Goal: Register for event/course

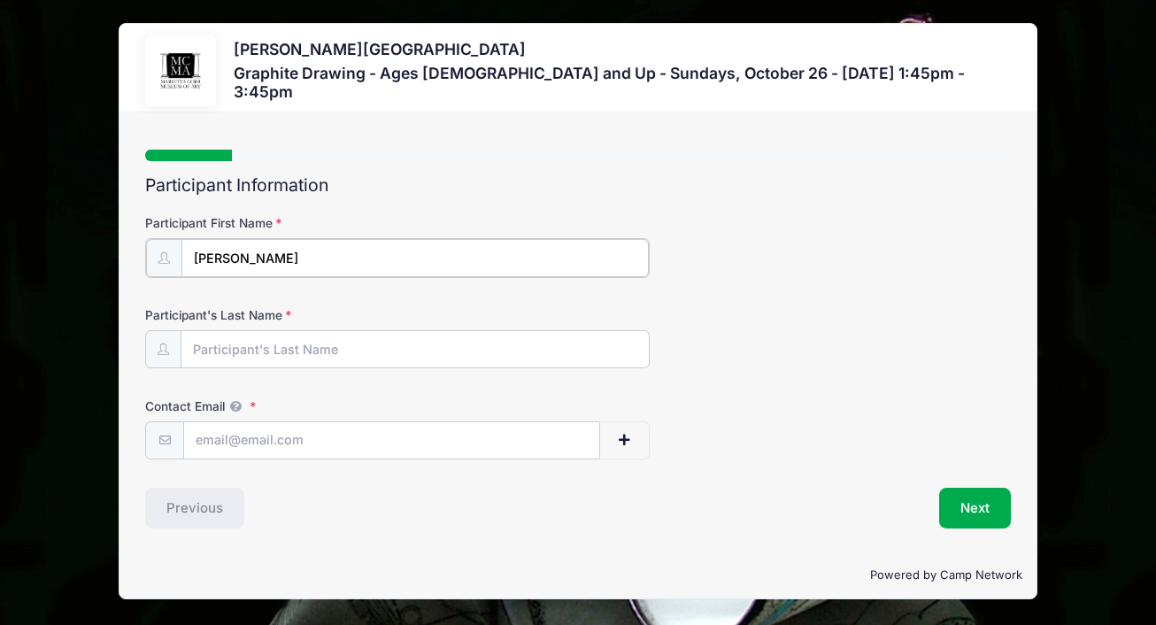
type input "[PERSON_NAME]"
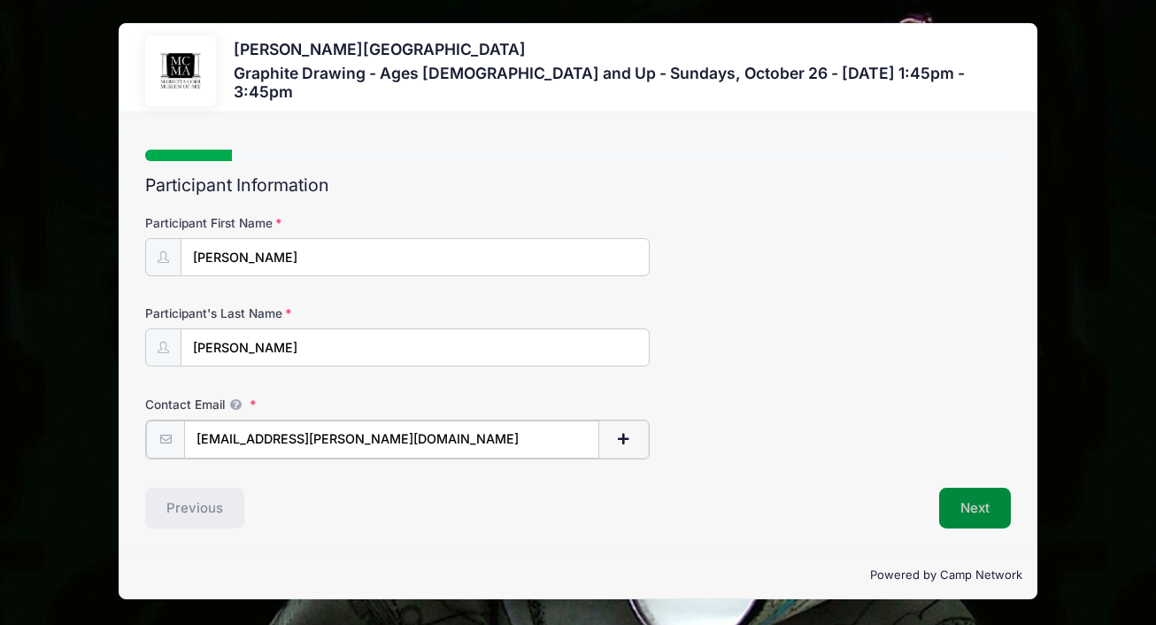
type input "jono.fredrick@yahoo.com"
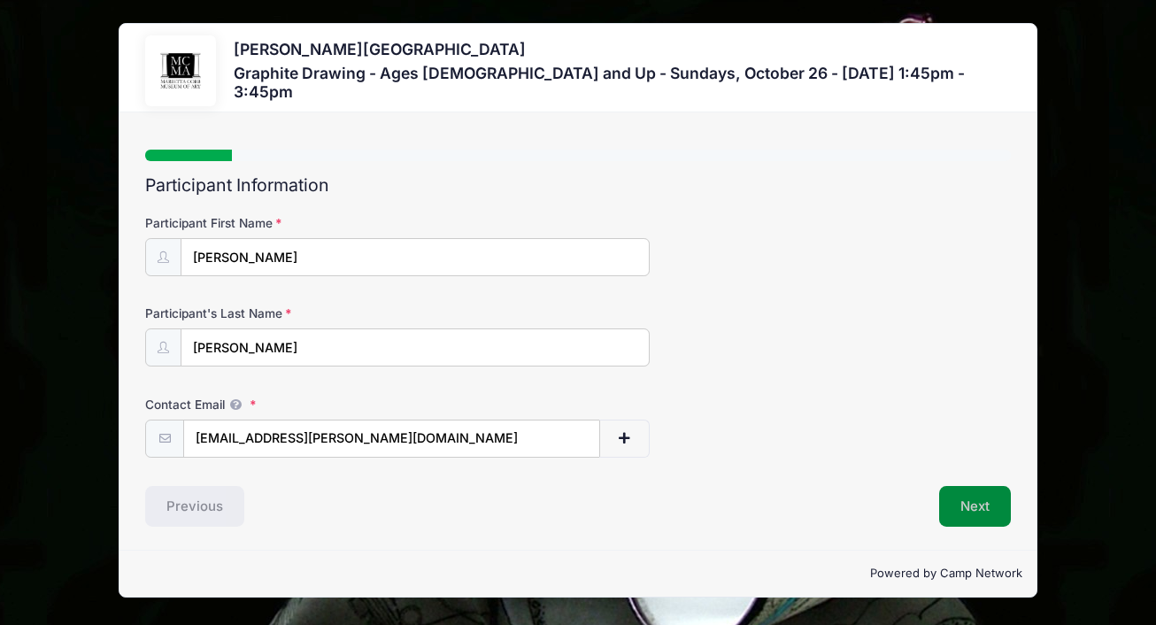
click at [964, 521] on button "Next" at bounding box center [975, 506] width 72 height 41
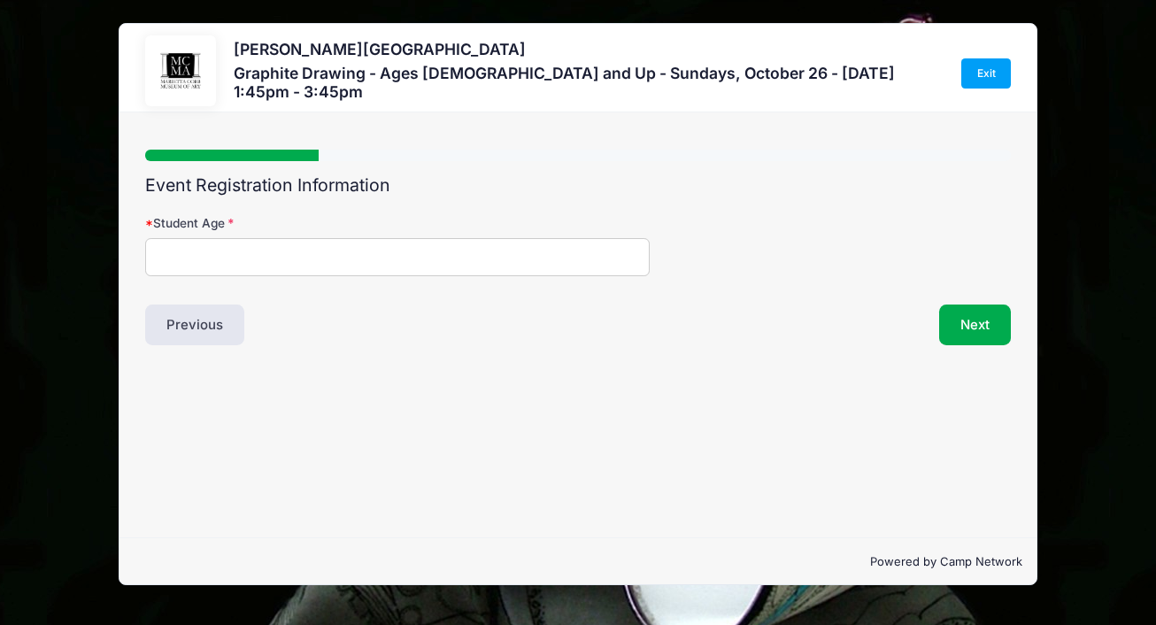
click at [469, 264] on input "Student Age" at bounding box center [397, 257] width 505 height 38
type input "32"
click at [983, 341] on button "Next" at bounding box center [975, 325] width 72 height 41
click at [549, 268] on input "Address" at bounding box center [397, 257] width 505 height 38
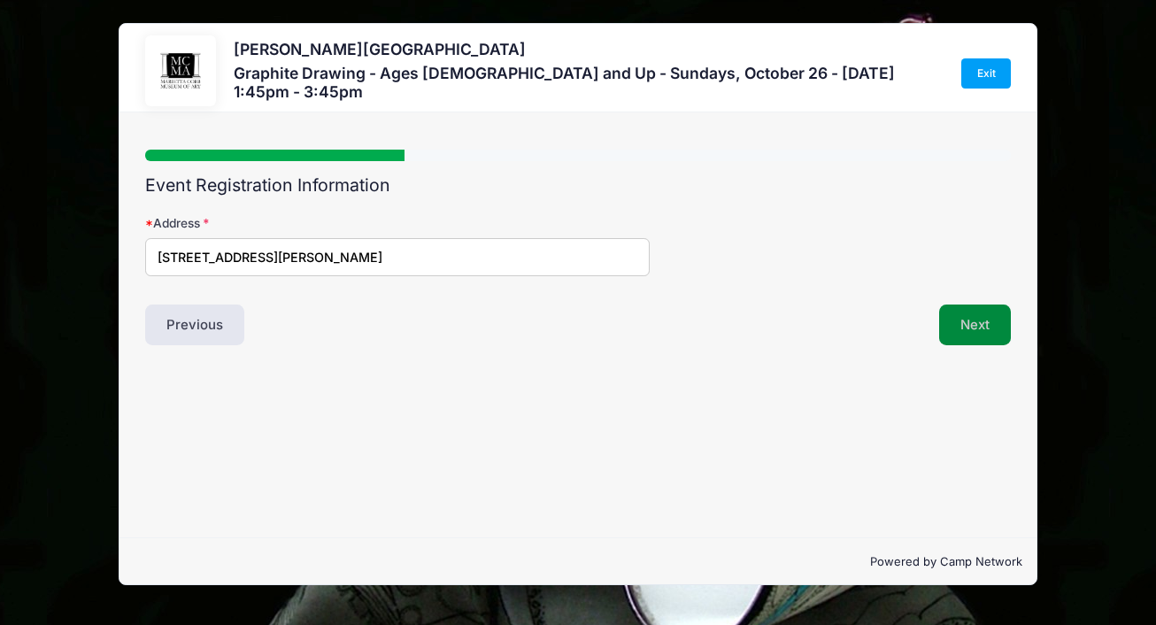
type input "1840 Edington Road"
click at [992, 325] on button "Next" at bounding box center [975, 325] width 72 height 41
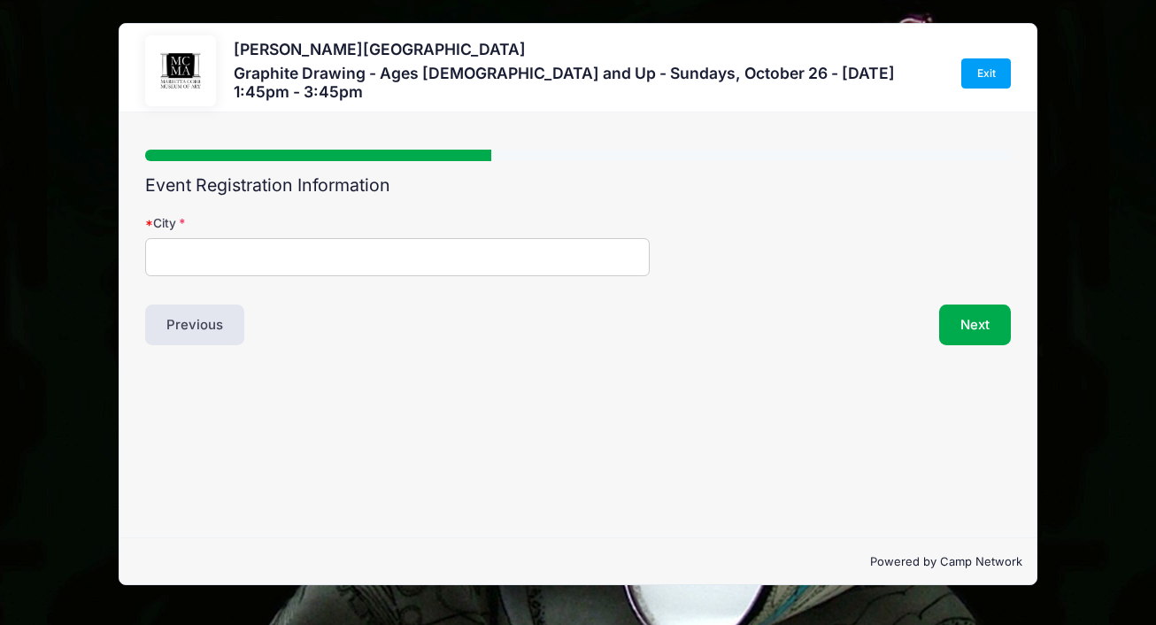
click at [368, 263] on input "City" at bounding box center [397, 257] width 505 height 38
type input "Marietta"
click at [981, 326] on button "Next" at bounding box center [975, 325] width 72 height 41
select select "GA"
click at [977, 324] on button "Next" at bounding box center [975, 325] width 72 height 41
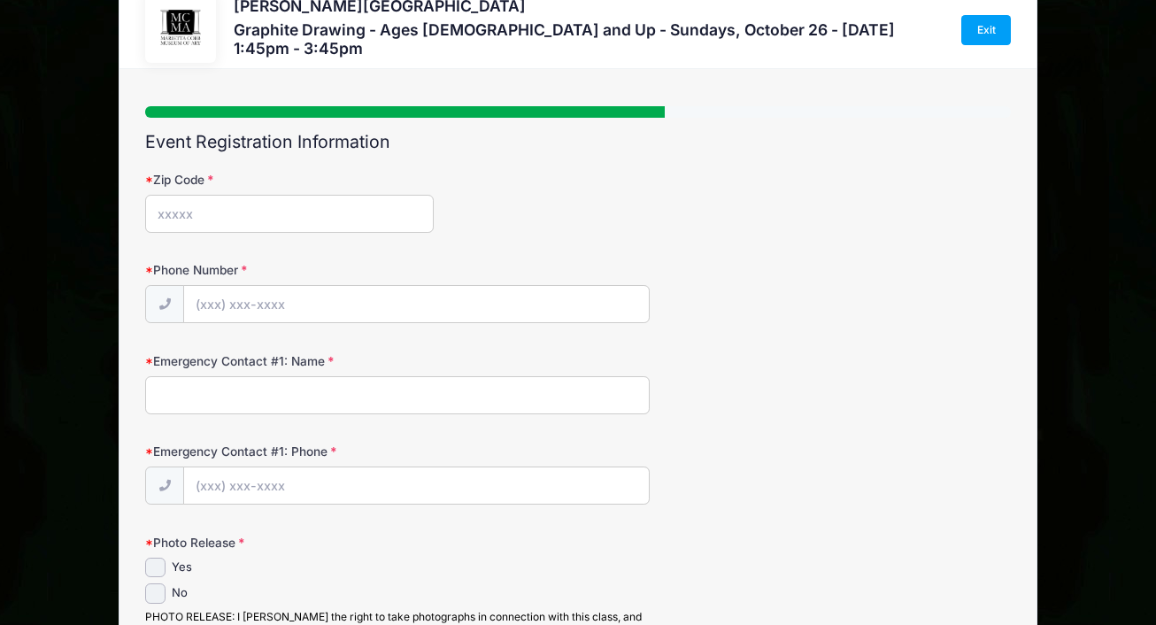
scroll to position [42, 0]
click at [1008, 43] on link "Exit" at bounding box center [986, 31] width 50 height 30
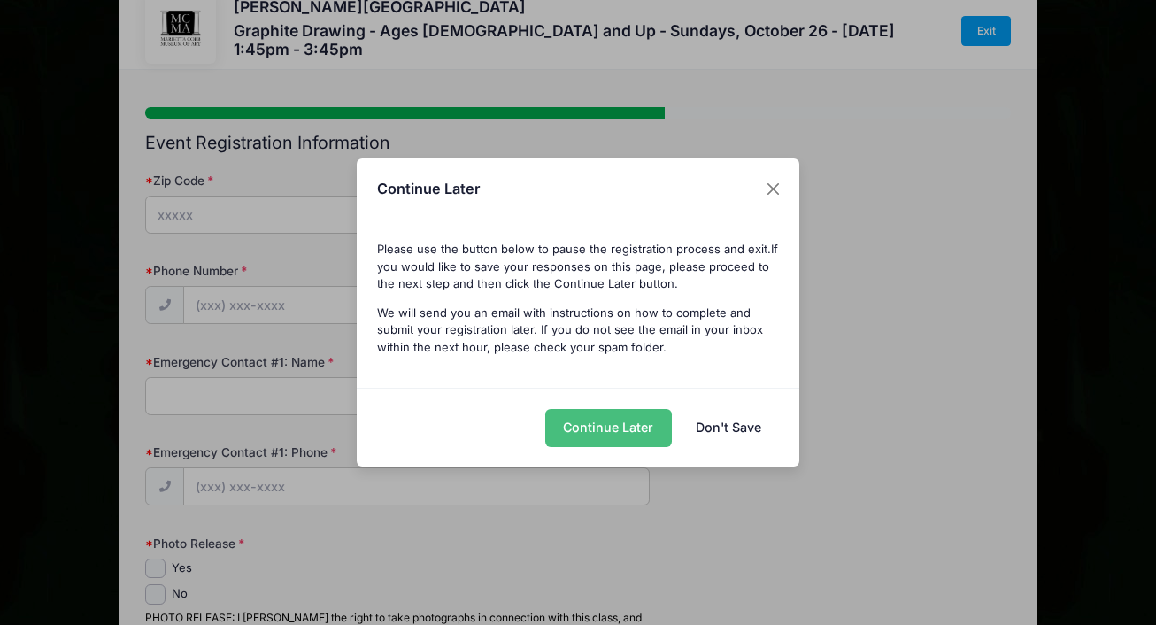
click at [644, 427] on button "Continue Later" at bounding box center [608, 428] width 127 height 38
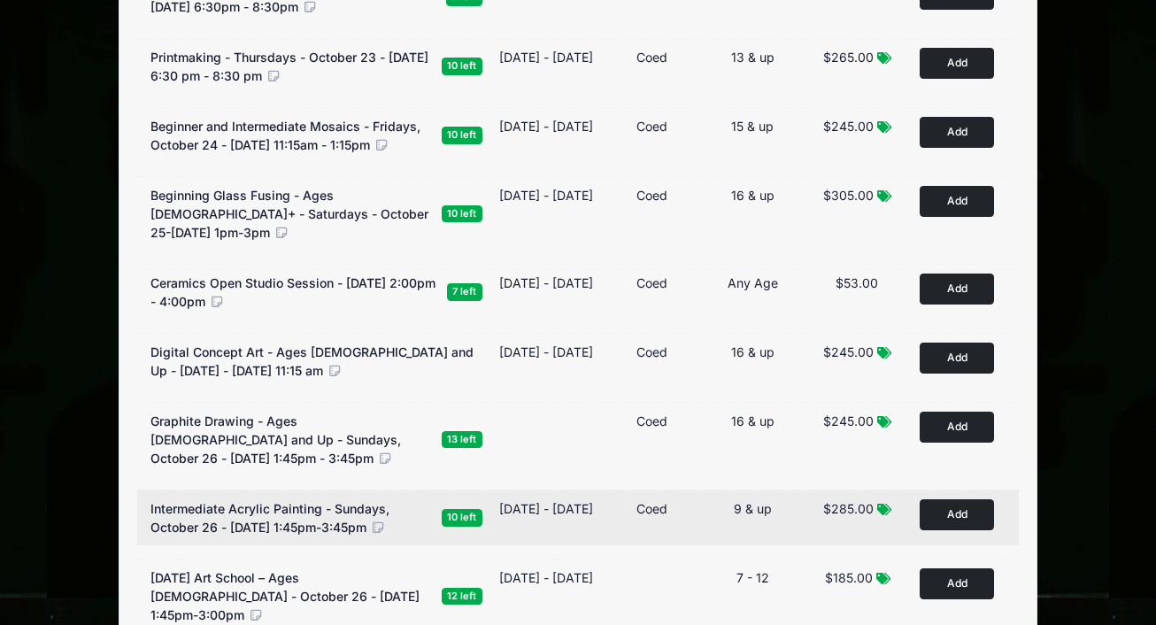
scroll to position [1200, 0]
